Goal: Entertainment & Leisure: Consume media (video, audio)

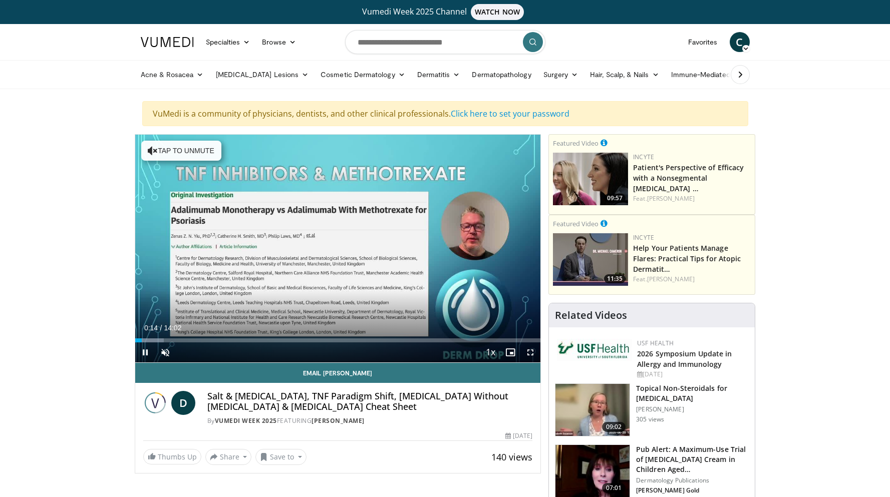
scroll to position [50, 0]
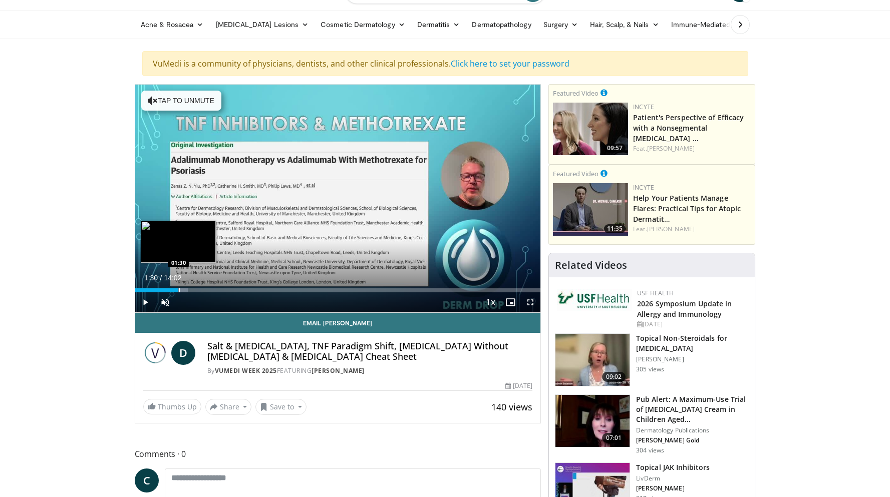
drag, startPoint x: 141, startPoint y: 287, endPoint x: 178, endPoint y: 286, distance: 37.1
click at [178, 286] on div "Loaded : 13.06% 01:30 01:30" at bounding box center [337, 288] width 405 height 10
drag, startPoint x: 179, startPoint y: 287, endPoint x: 212, endPoint y: 285, distance: 33.6
click at [212, 285] on div "Loaded : 19.00% 02:25 02:32" at bounding box center [337, 288] width 405 height 10
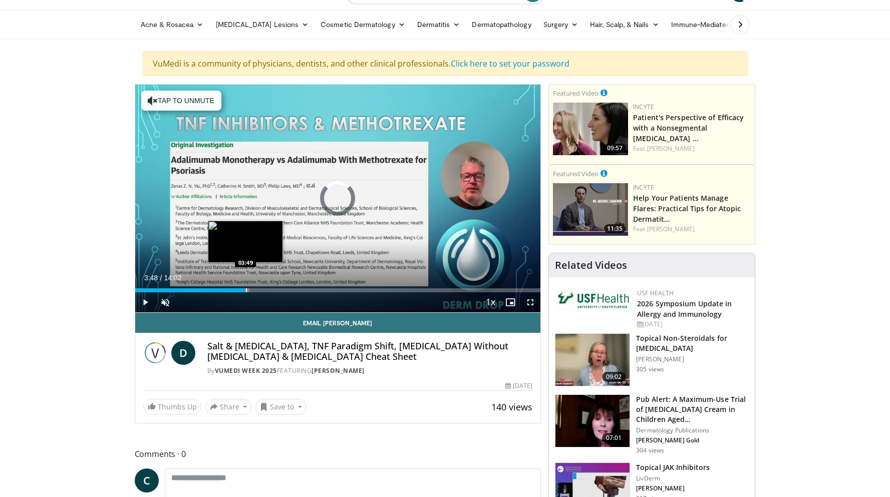
drag, startPoint x: 220, startPoint y: 289, endPoint x: 245, endPoint y: 287, distance: 25.6
click at [245, 287] on div "Loaded : 28.27% 03:48 03:49" at bounding box center [337, 288] width 405 height 10
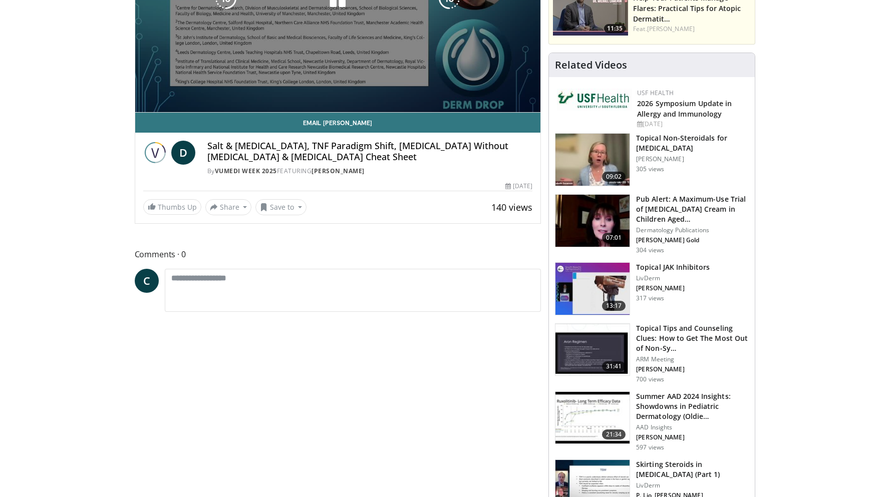
scroll to position [0, 0]
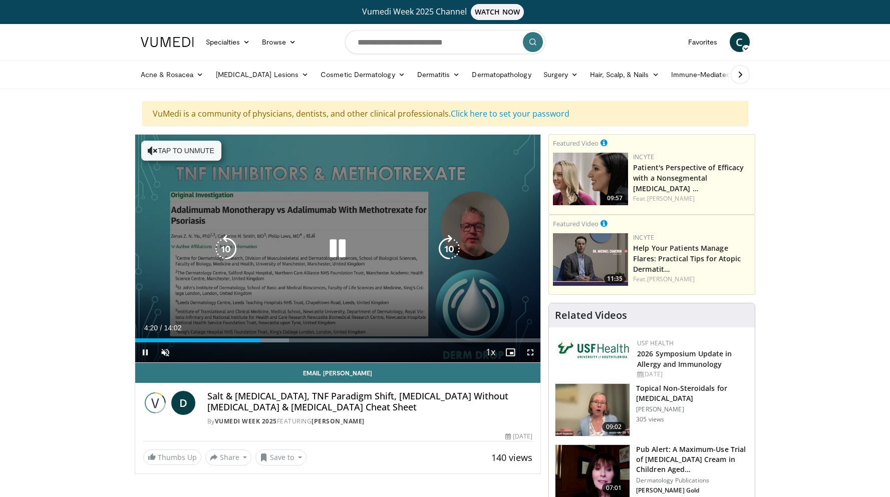
click at [154, 151] on icon "Video Player" at bounding box center [153, 151] width 10 height 10
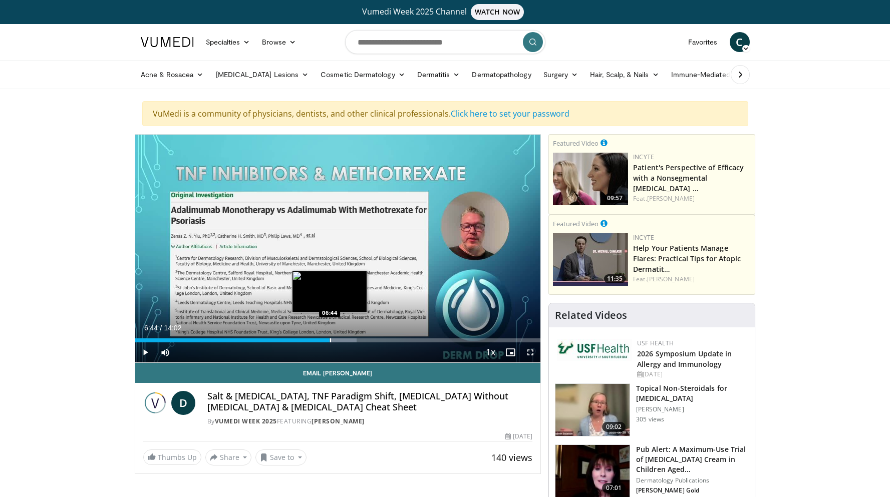
drag, startPoint x: 315, startPoint y: 338, endPoint x: 329, endPoint y: 338, distance: 14.0
click at [329, 338] on div "Loaded : 54.61% 06:44 06:44" at bounding box center [337, 338] width 405 height 10
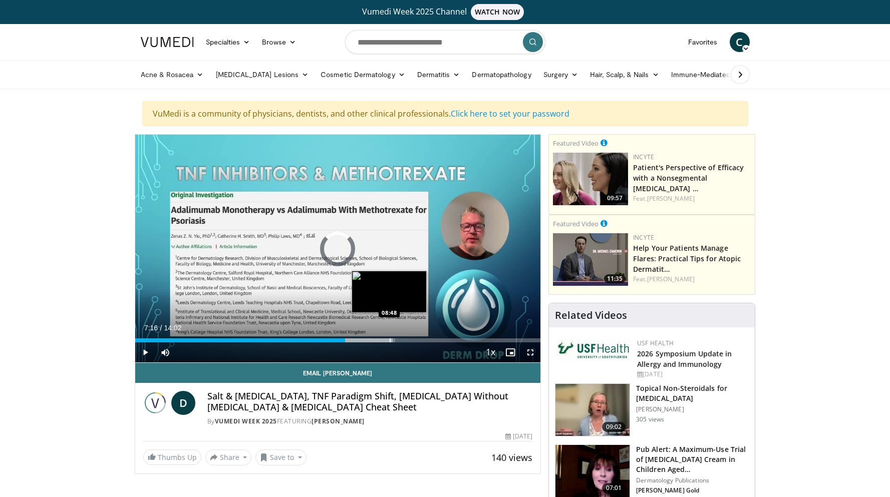
drag, startPoint x: 345, startPoint y: 340, endPoint x: 389, endPoint y: 341, distance: 43.6
click at [389, 341] on div "Progress Bar" at bounding box center [389, 340] width 1 height 4
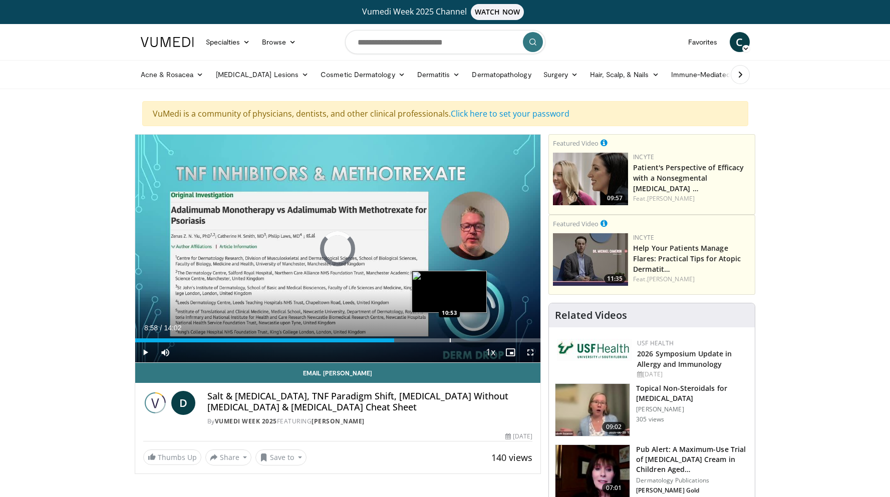
drag, startPoint x: 394, startPoint y: 341, endPoint x: 449, endPoint y: 338, distance: 54.6
click at [450, 338] on div "Progress Bar" at bounding box center [450, 340] width 1 height 4
